Goal: Transaction & Acquisition: Purchase product/service

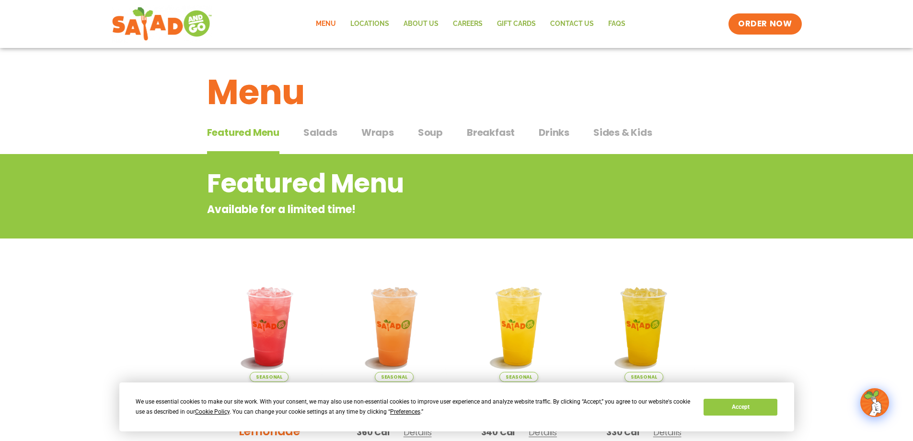
click at [629, 129] on span "Sides & Kids" at bounding box center [623, 132] width 59 height 14
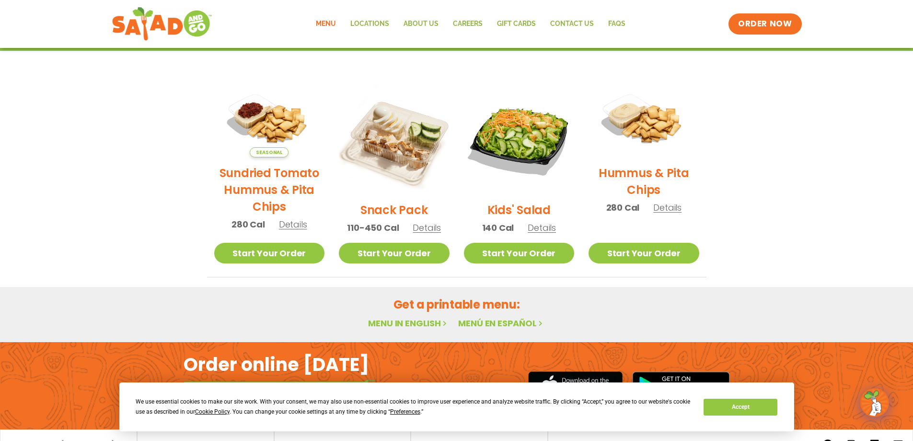
scroll to position [155, 0]
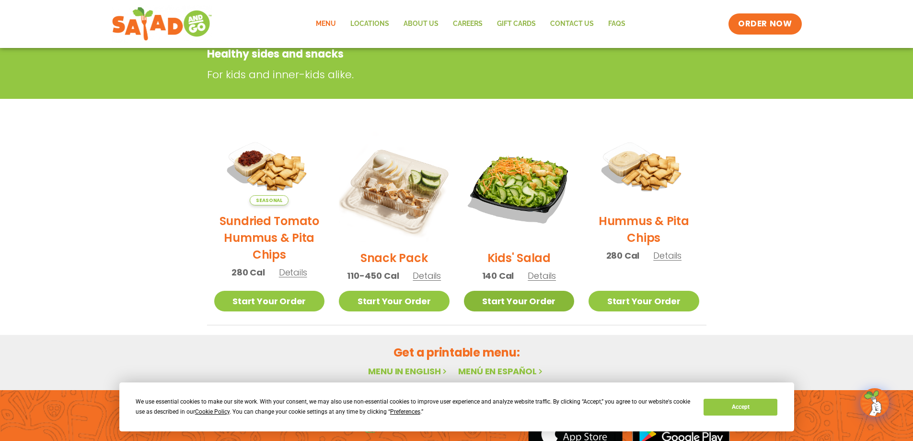
click at [518, 297] on link "Start Your Order" at bounding box center [519, 301] width 111 height 21
click at [385, 16] on link "Locations" at bounding box center [369, 24] width 53 height 22
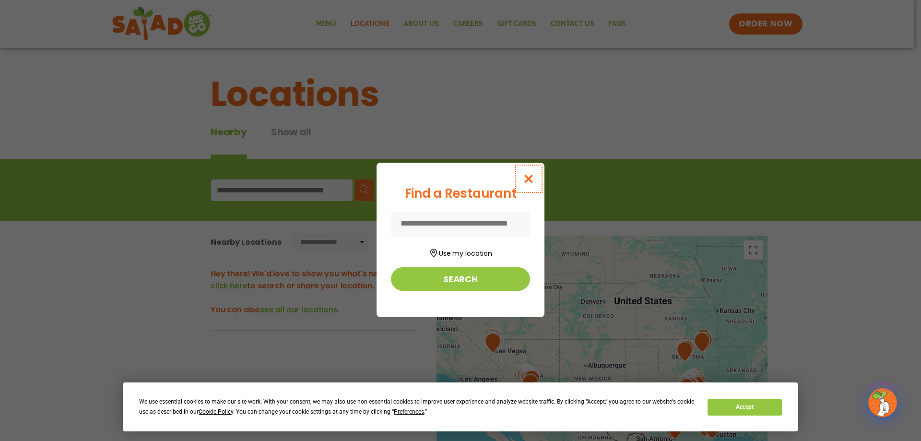
click at [526, 180] on icon "Close modal" at bounding box center [529, 179] width 12 height 10
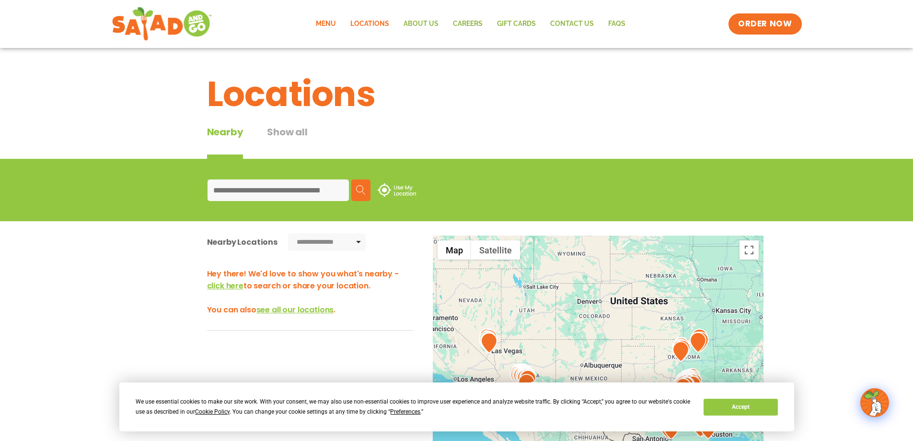
click at [332, 18] on link "Menu" at bounding box center [326, 24] width 35 height 22
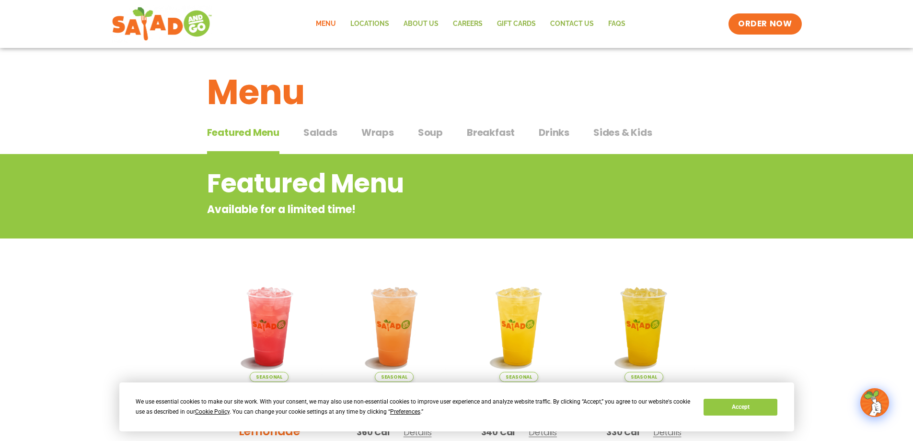
click at [616, 127] on span "Sides & Kids" at bounding box center [623, 132] width 59 height 14
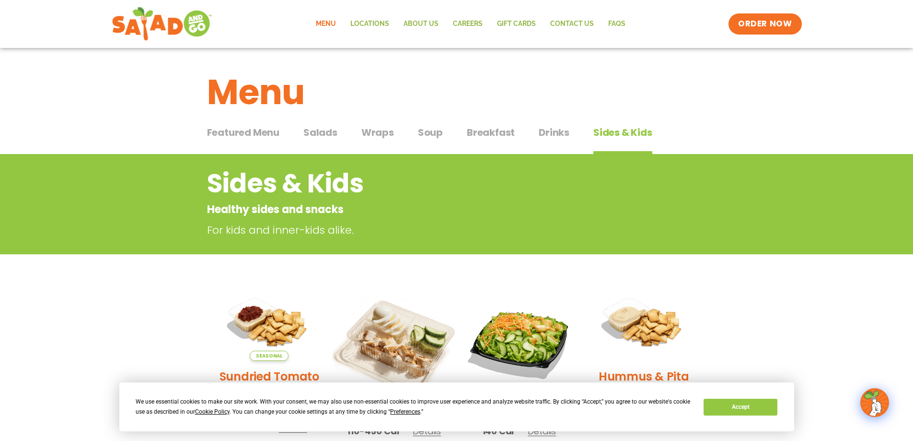
click at [410, 343] on img at bounding box center [394, 342] width 130 height 130
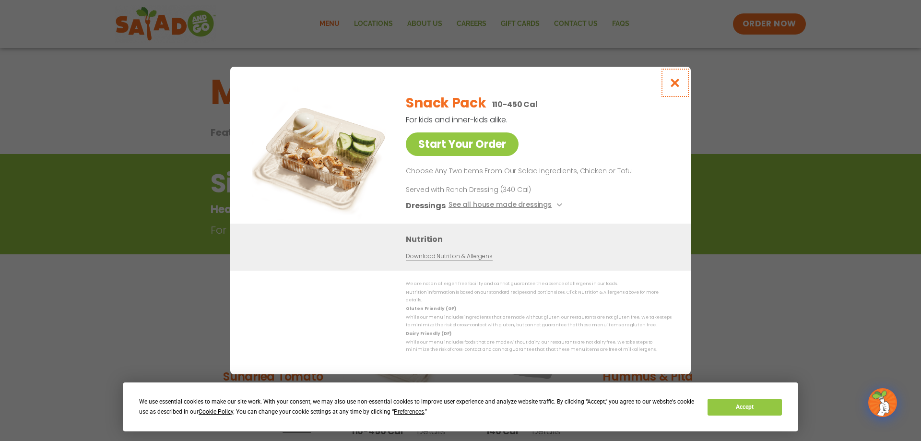
click at [677, 81] on icon "Close modal" at bounding box center [675, 83] width 12 height 10
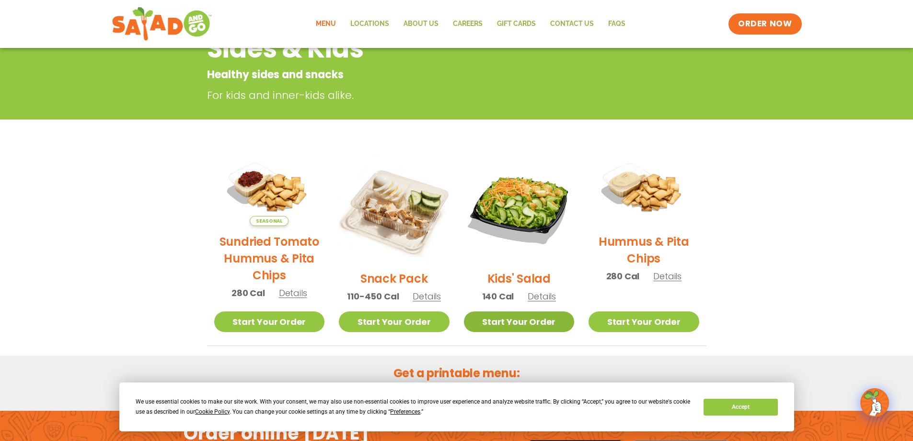
scroll to position [136, 0]
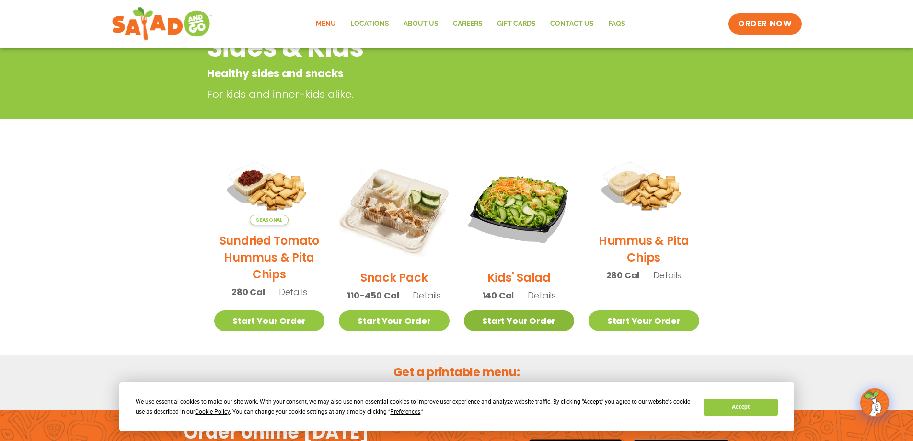
click at [536, 319] on link "Start Your Order" at bounding box center [519, 320] width 111 height 21
